Goal: Find contact information: Find contact information

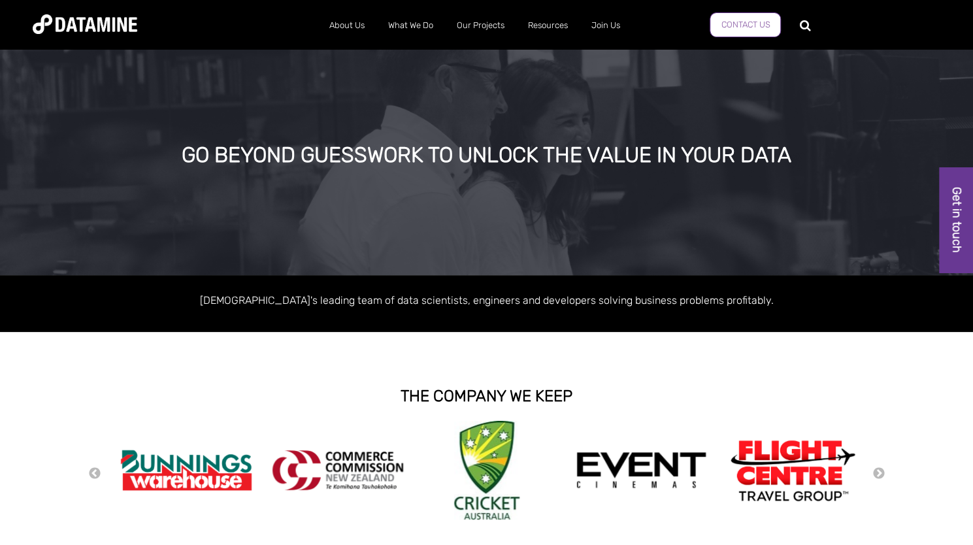
click at [780, 28] on link "Contact Us" at bounding box center [745, 24] width 71 height 25
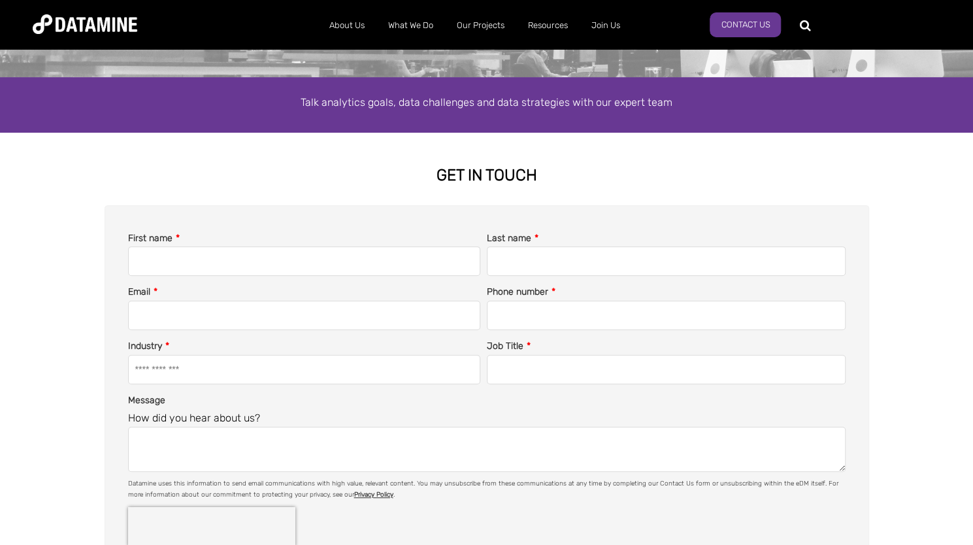
scroll to position [458, 0]
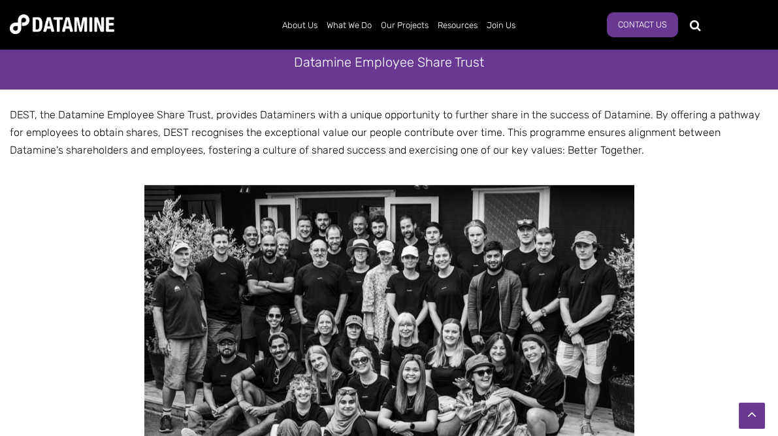
scroll to position [2325, 0]
